Goal: Answer question/provide support

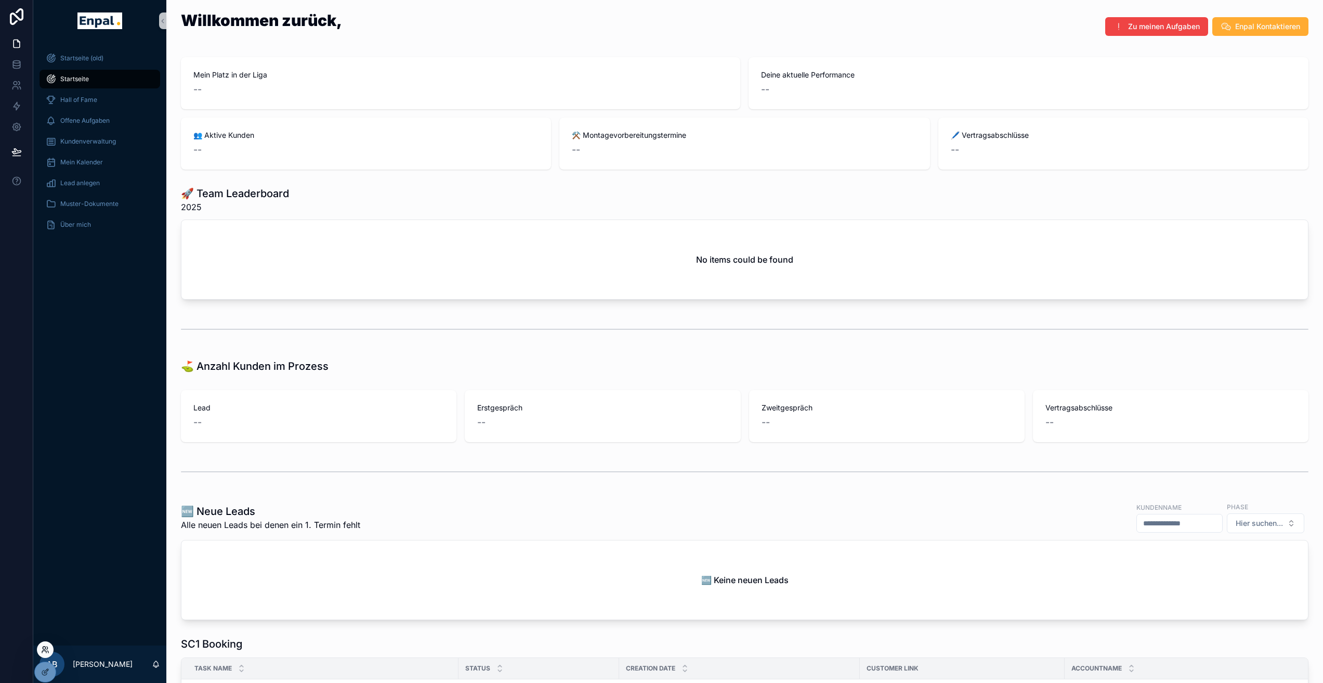
click at [42, 649] on icon at bounding box center [45, 649] width 8 height 8
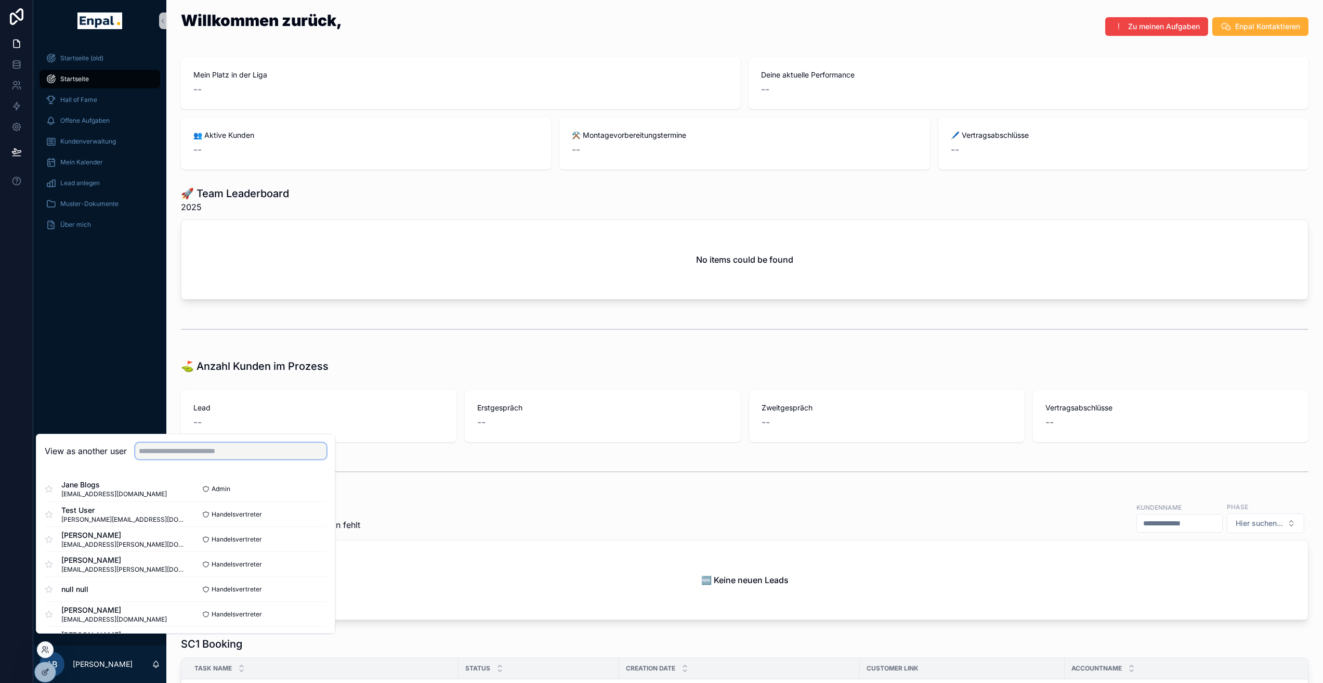
click at [197, 459] on input "text" at bounding box center [230, 450] width 191 height 17
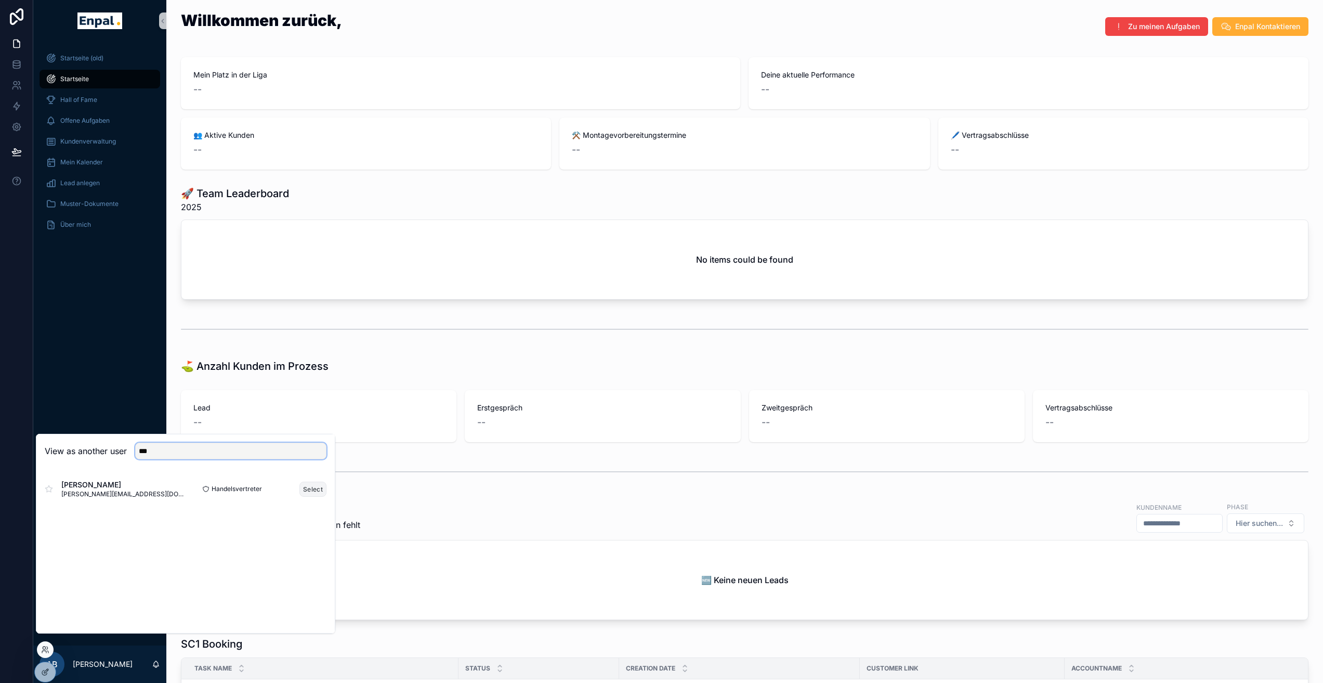
type input "***"
click at [322, 496] on button "Select" at bounding box center [312, 488] width 27 height 15
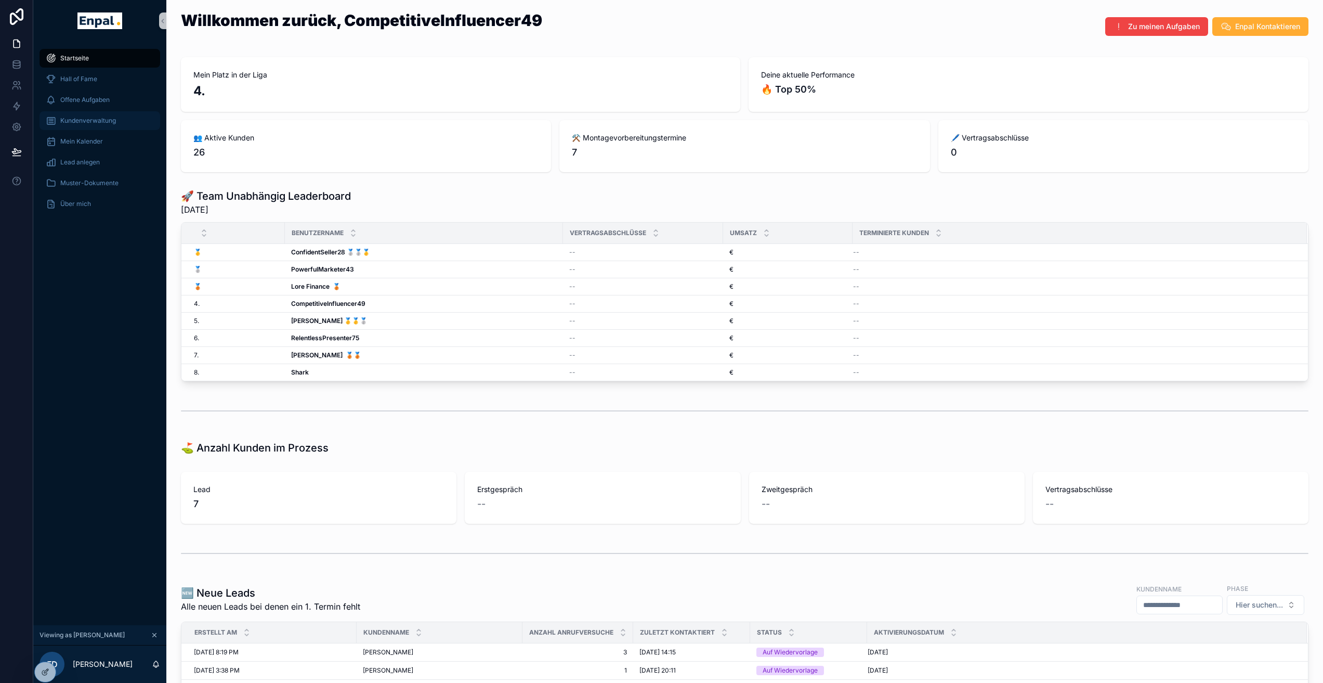
click at [103, 114] on div "Kundenverwaltung" at bounding box center [100, 120] width 108 height 17
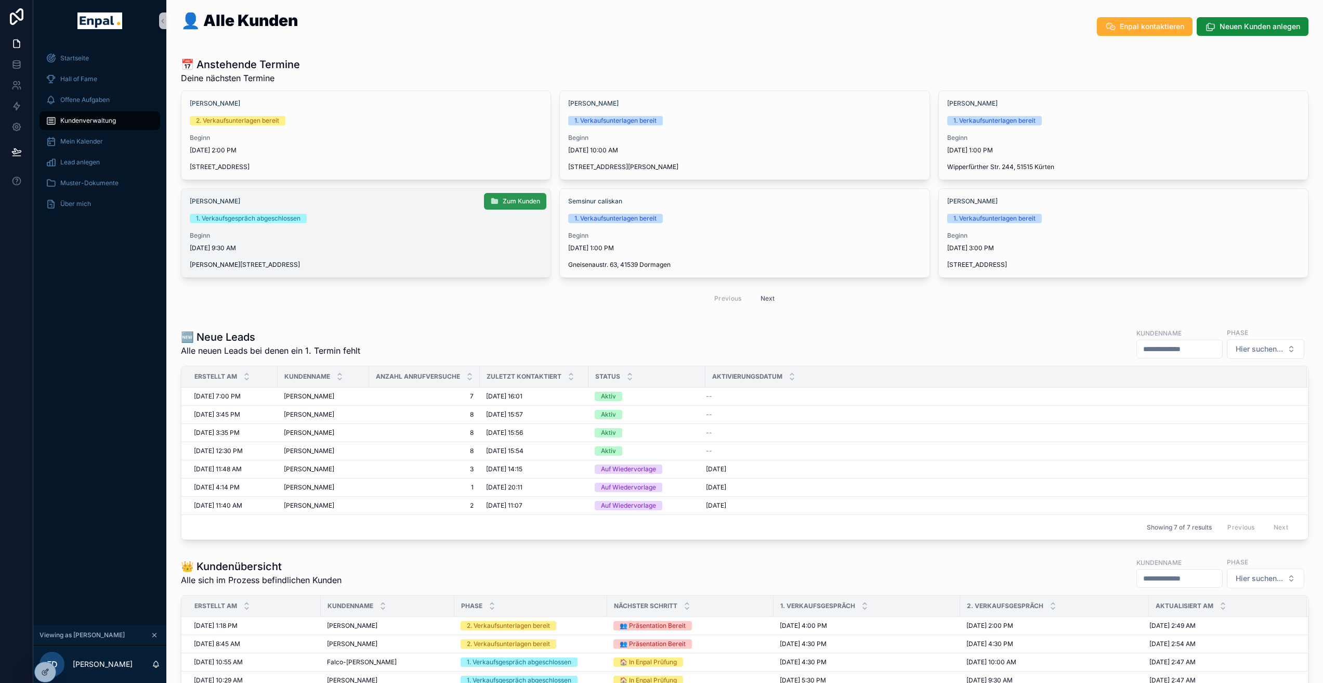
click at [509, 204] on span "Zum Kunden" at bounding box center [521, 201] width 37 height 8
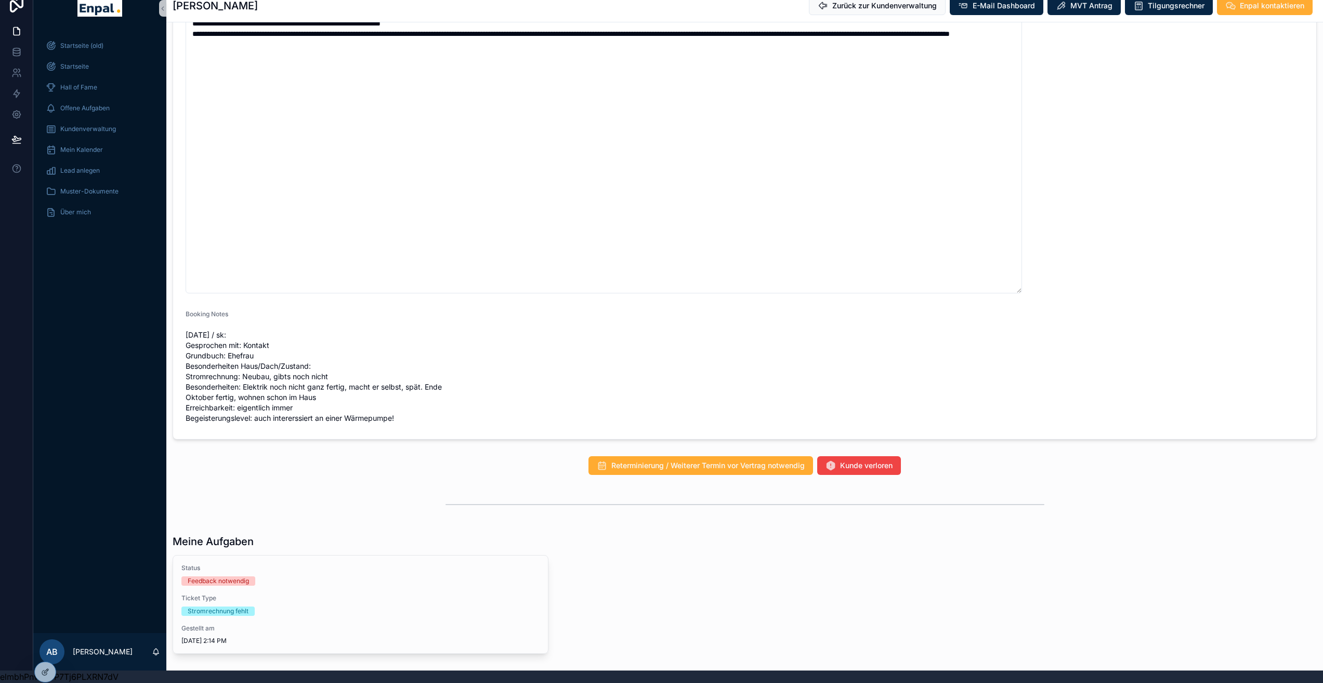
scroll to position [994, 0]
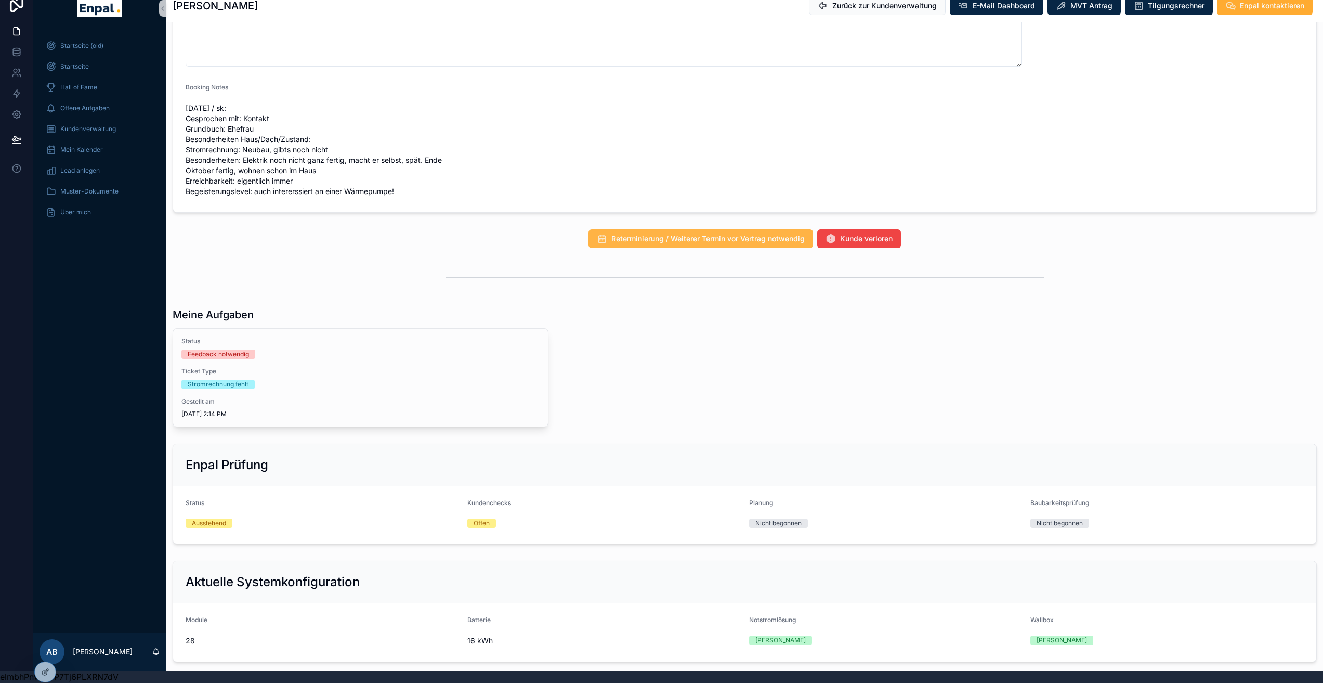
click at [712, 233] on span "Reterminierung / Weiterer Termin vor Vertrag notwendig" at bounding box center [707, 238] width 193 height 10
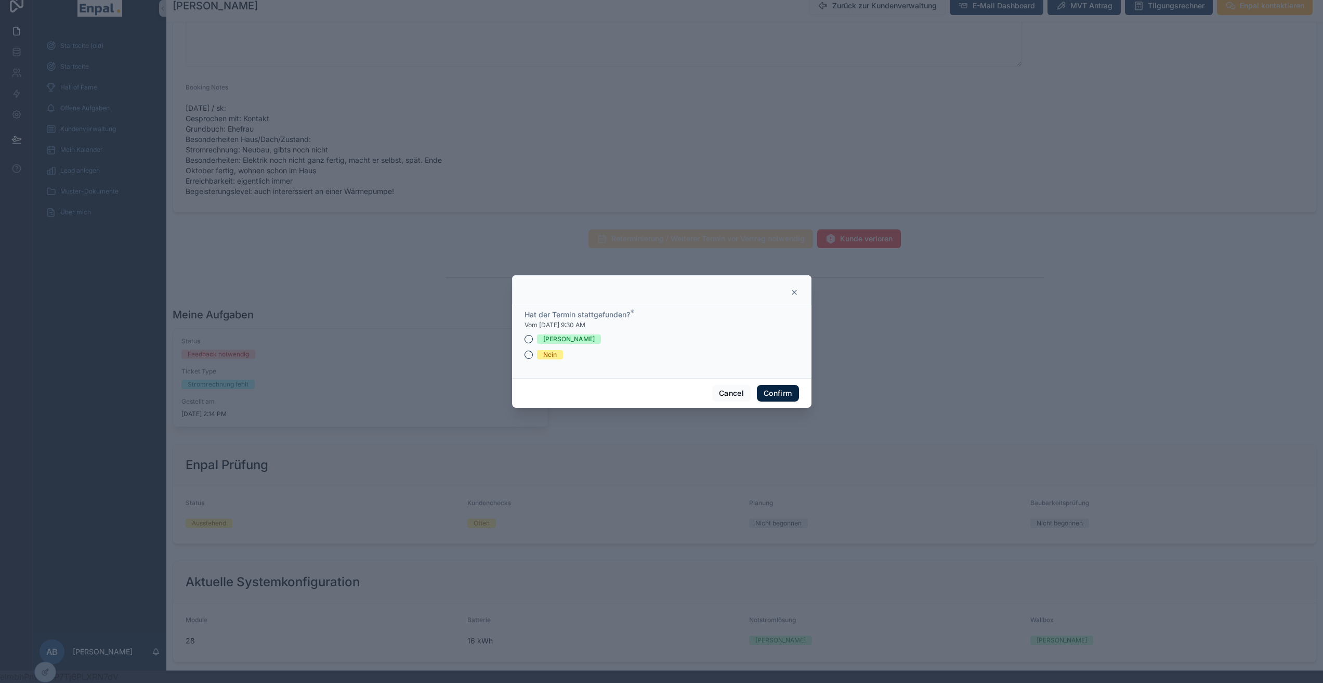
click at [538, 359] on span "Nein" at bounding box center [550, 354] width 26 height 9
click at [533, 359] on button "Nein" at bounding box center [529, 354] width 8 height 8
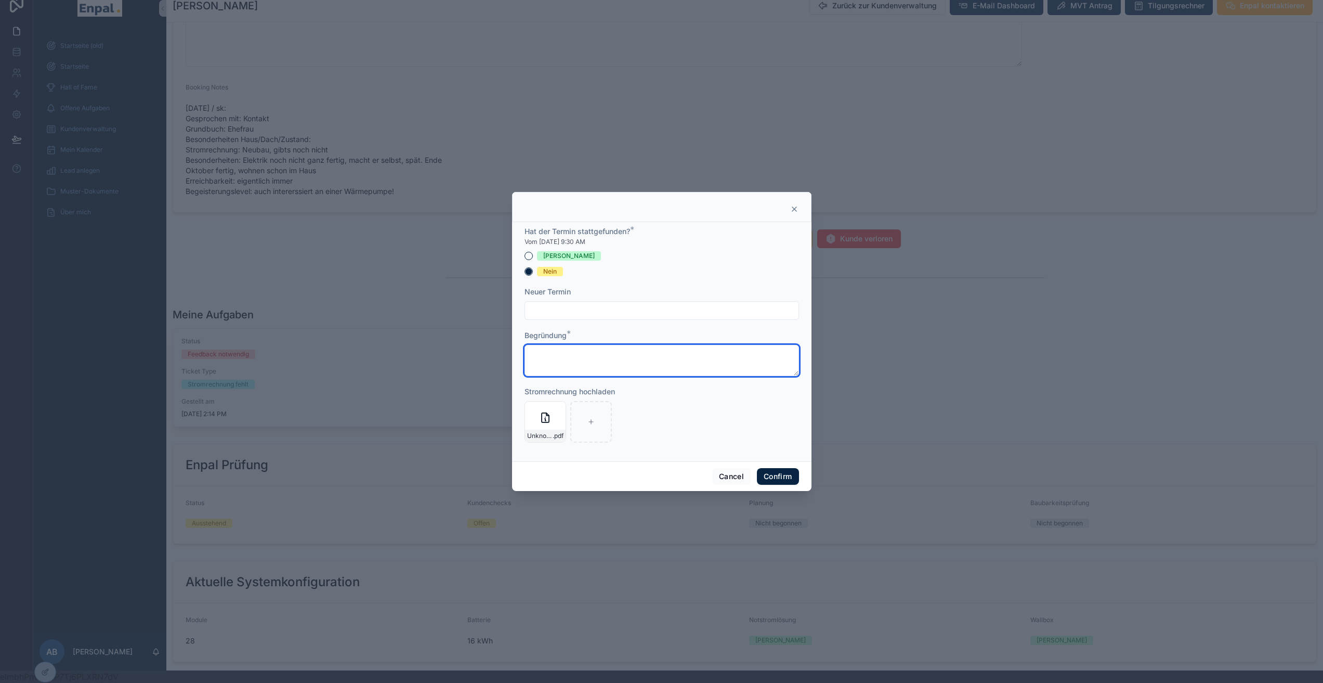
click at [557, 372] on textarea at bounding box center [662, 360] width 275 height 31
type textarea "*********"
click at [774, 475] on button "Confirm" at bounding box center [778, 476] width 42 height 17
